Goal: Task Accomplishment & Management: Use online tool/utility

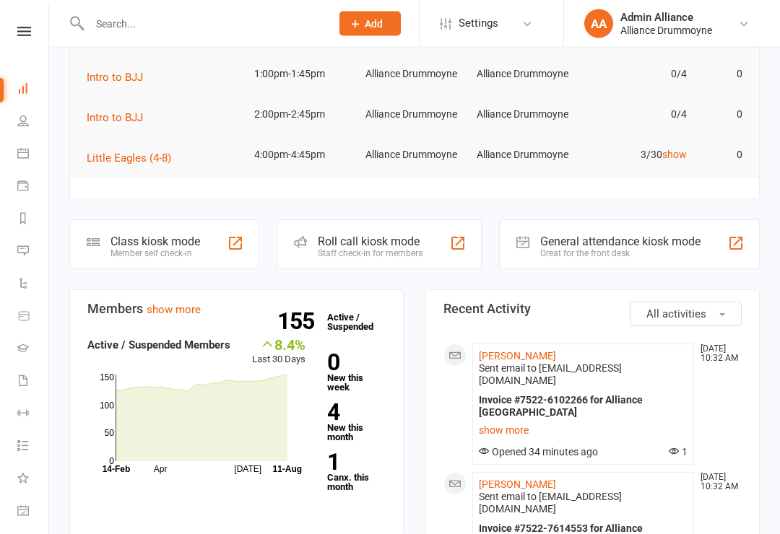
click at [351, 481] on link "1 Canx. this month" at bounding box center [356, 472] width 58 height 40
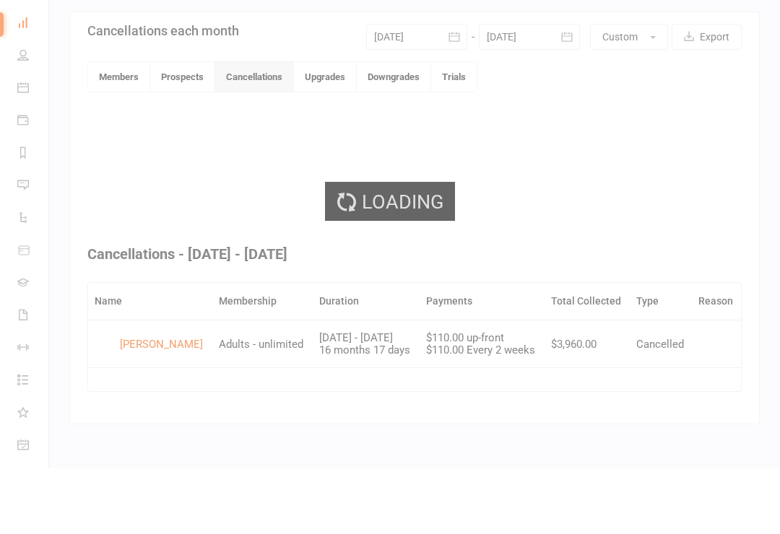
scroll to position [304, 0]
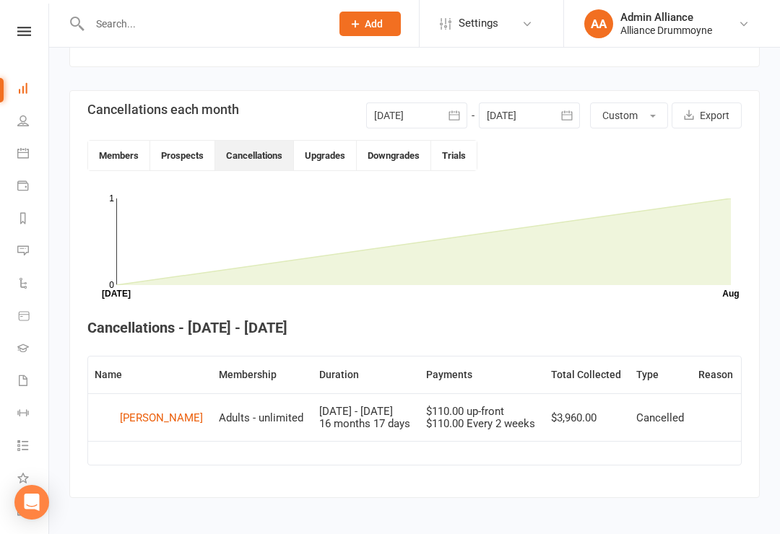
click at [37, 95] on link "Dashboard" at bounding box center [33, 90] width 32 height 32
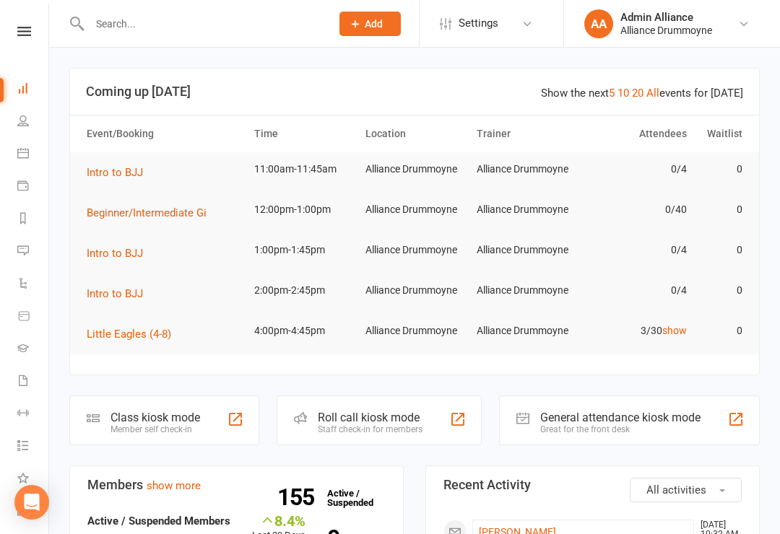
click at [682, 333] on link "show" at bounding box center [674, 331] width 25 height 12
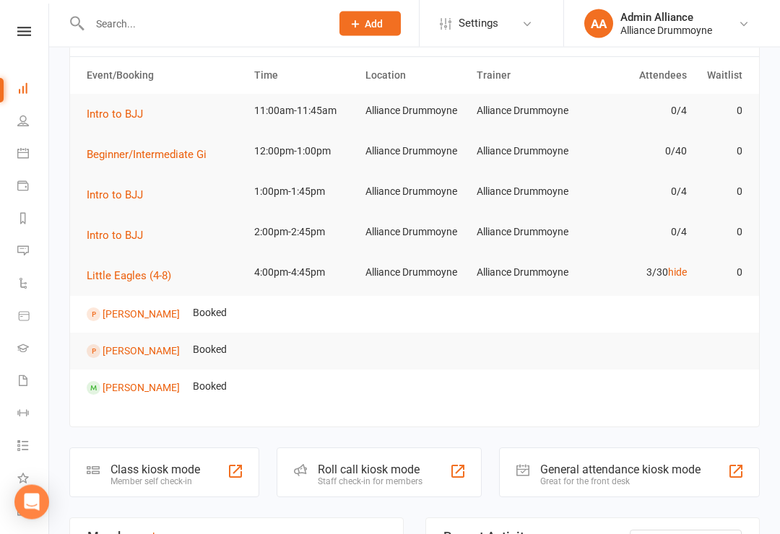
scroll to position [67, 0]
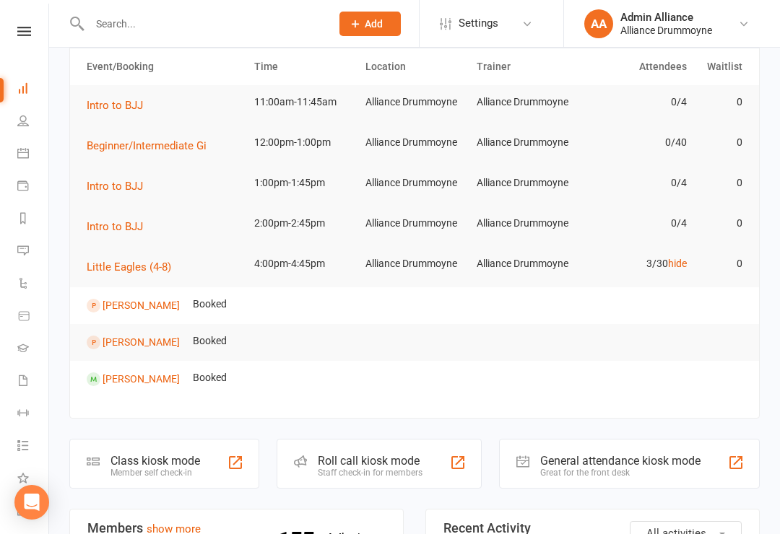
click at [363, 466] on div "Roll call kiosk mode" at bounding box center [370, 461] width 105 height 14
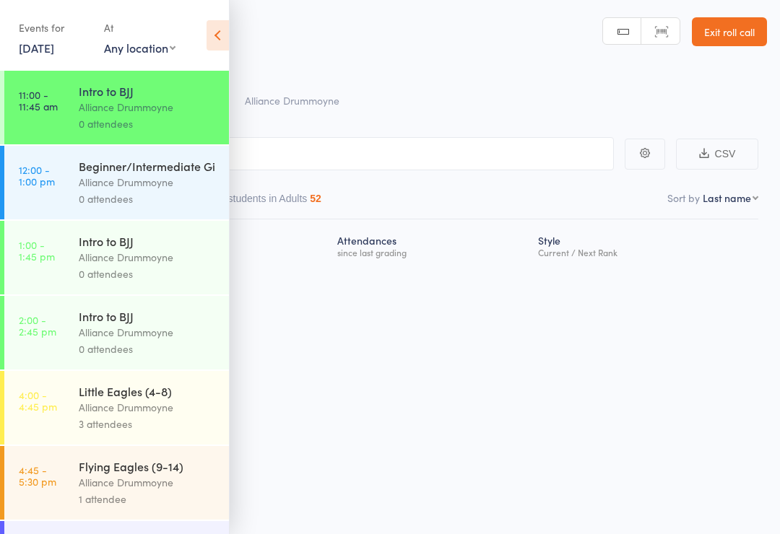
click at [727, 29] on link "Exit roll call" at bounding box center [729, 31] width 75 height 29
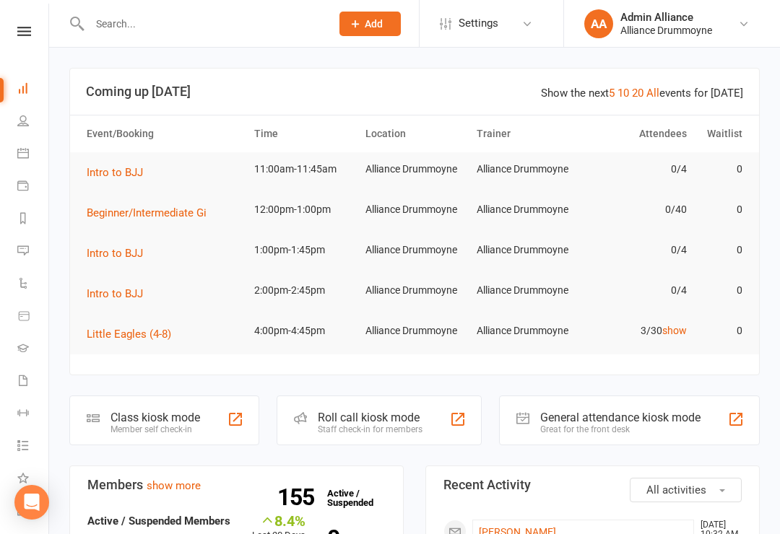
click at [165, 421] on div "Class kiosk mode" at bounding box center [155, 418] width 90 height 14
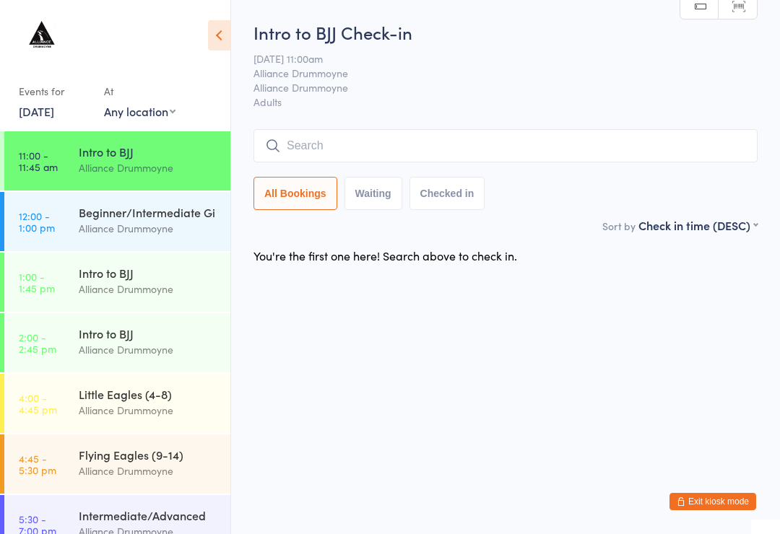
click at [183, 232] on div "Alliance Drummoyne" at bounding box center [148, 228] width 139 height 17
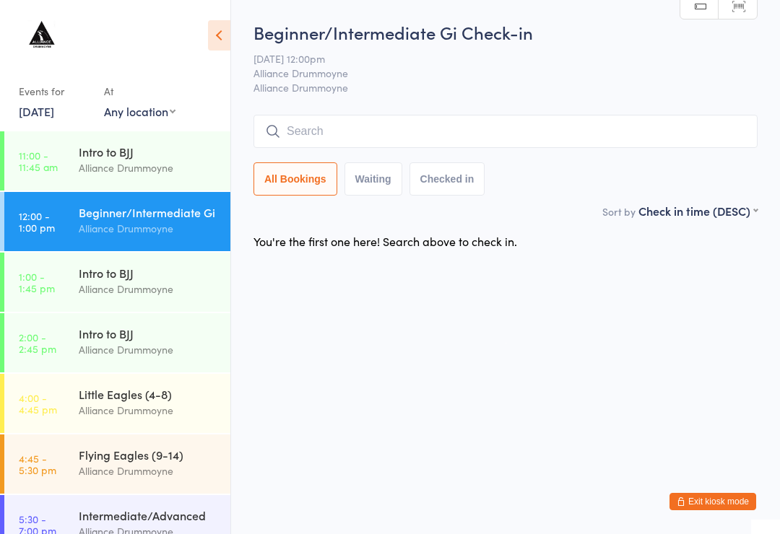
click at [439, 139] on input "search" at bounding box center [505, 131] width 504 height 33
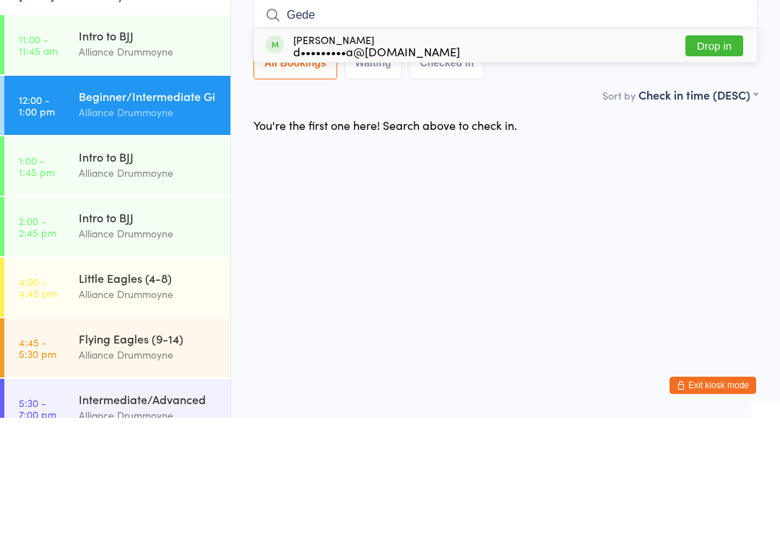
type input "Gede"
click at [712, 152] on button "Drop in" at bounding box center [714, 162] width 58 height 21
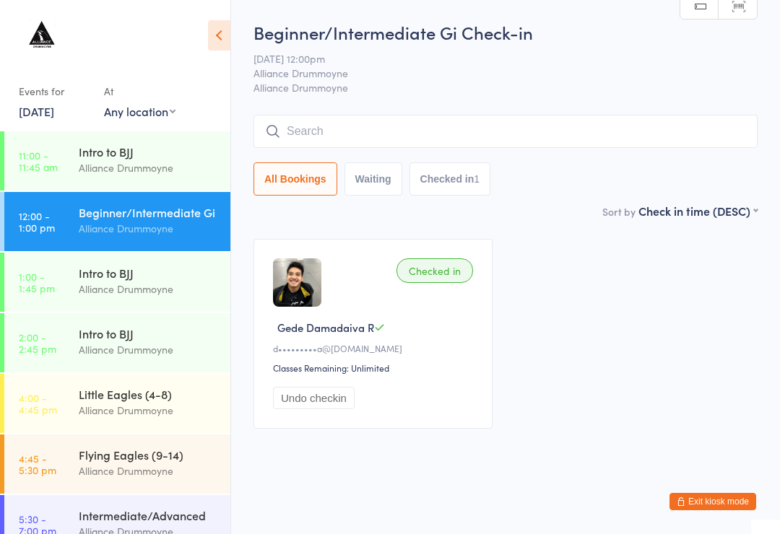
click at [466, 160] on div "All Bookings Waiting Checked in 1" at bounding box center [505, 155] width 504 height 81
click at [625, 127] on input "search" at bounding box center [505, 131] width 504 height 33
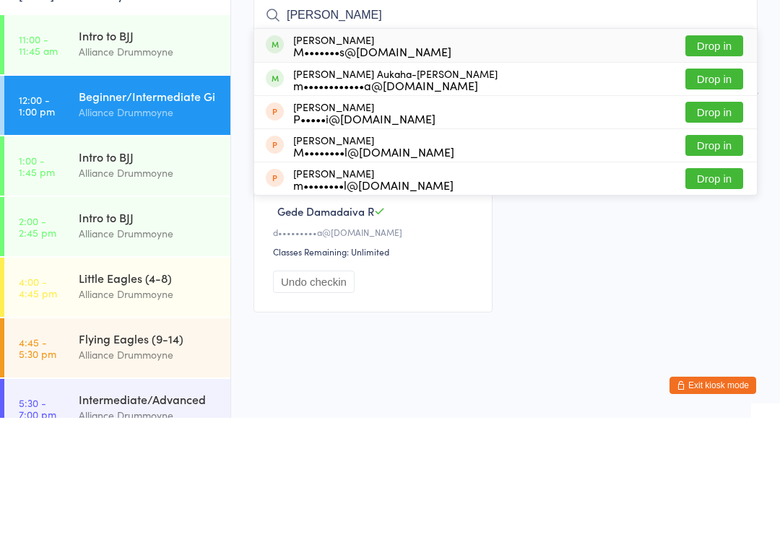
type input "Matt"
click at [717, 185] on button "Drop in" at bounding box center [714, 195] width 58 height 21
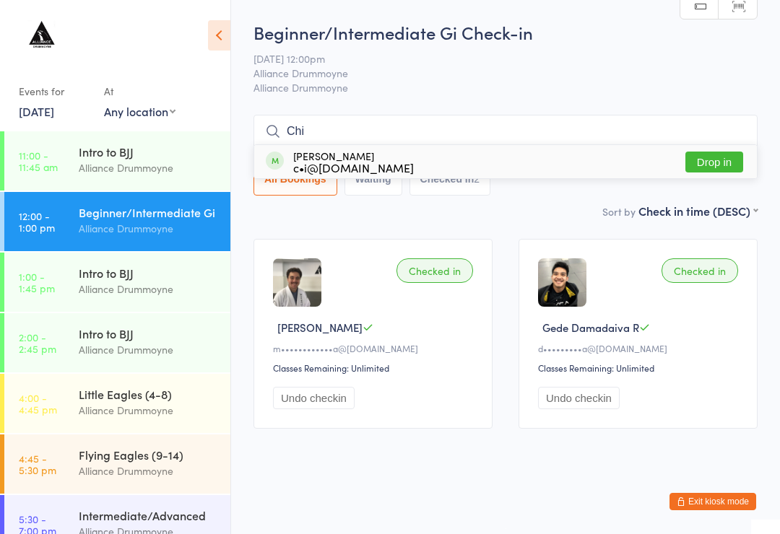
type input "Chi"
click at [713, 162] on button "Drop in" at bounding box center [714, 162] width 58 height 21
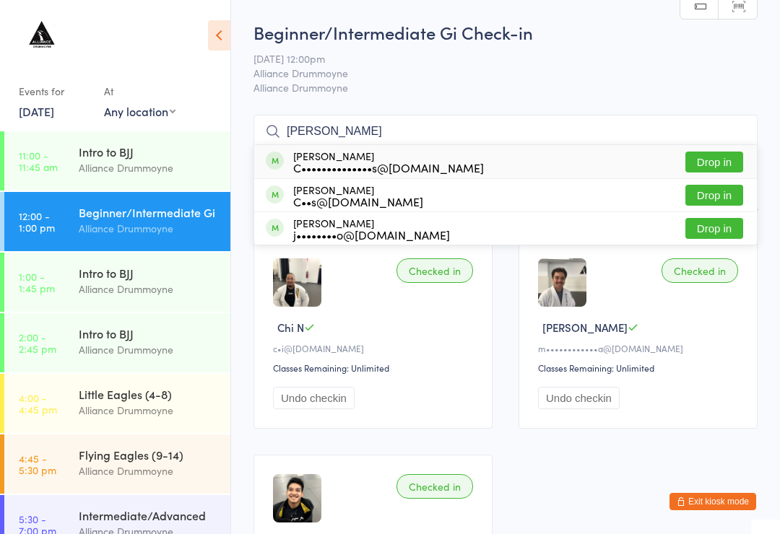
type input "Chris"
click at [713, 188] on button "Drop in" at bounding box center [714, 195] width 58 height 21
